Goal: Find contact information: Obtain details needed to contact an individual or organization

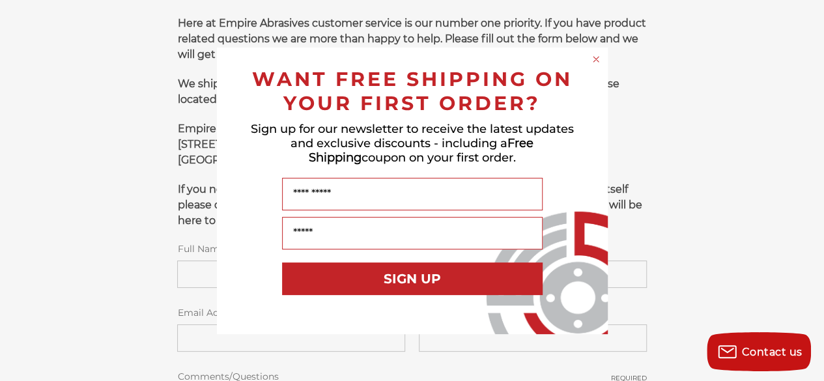
scroll to position [224, 0]
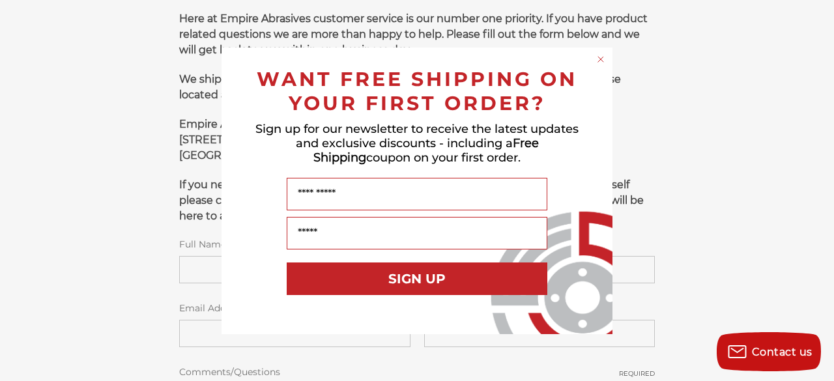
click at [603, 59] on circle "Close dialog" at bounding box center [601, 59] width 12 height 12
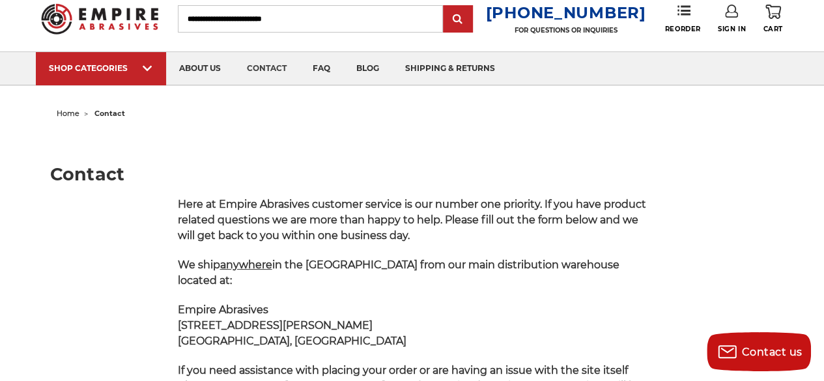
scroll to position [0, 0]
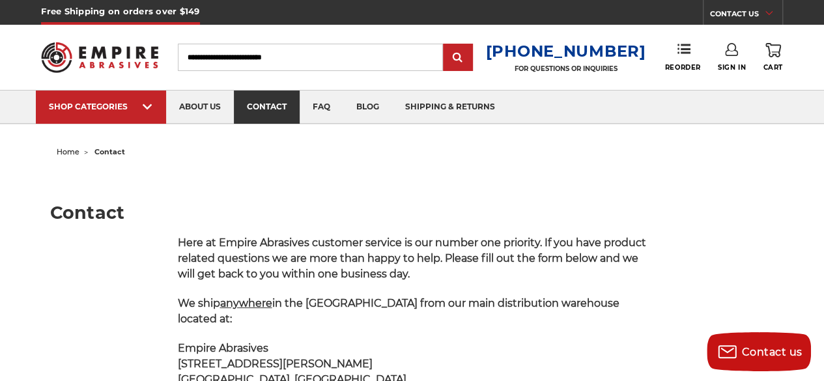
click at [280, 114] on link "contact" at bounding box center [267, 107] width 66 height 33
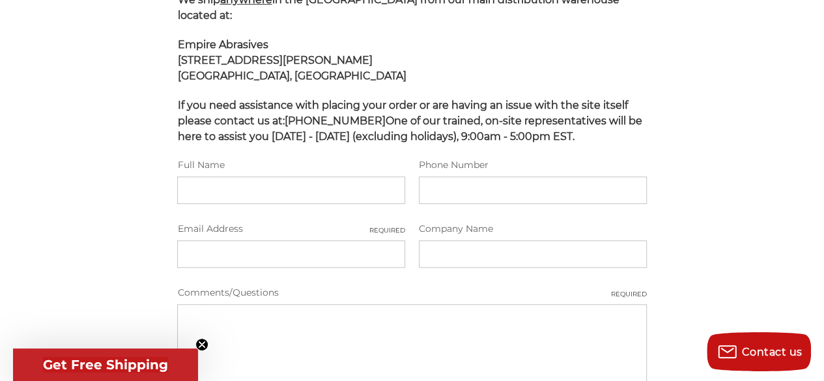
scroll to position [309, 0]
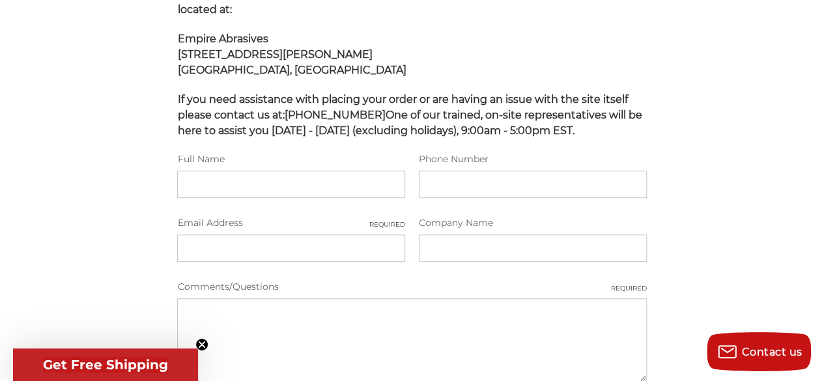
click at [202, 347] on circle "Close teaser" at bounding box center [202, 345] width 12 height 12
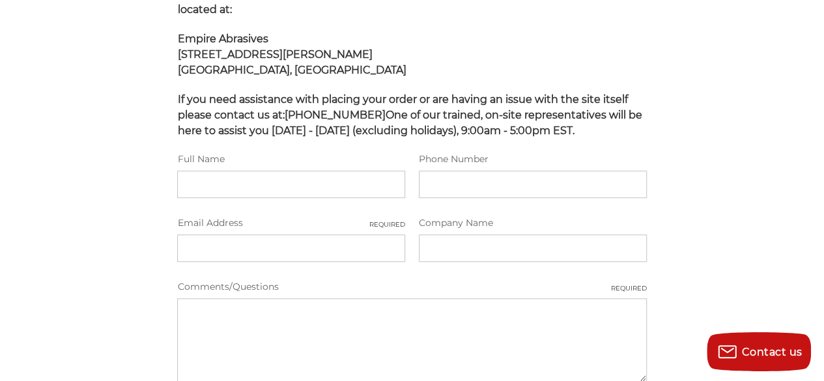
click at [272, 185] on input "Full Name" at bounding box center [291, 184] width 228 height 27
type input "*"
click at [272, 185] on input "Full Name" at bounding box center [291, 184] width 228 height 27
